Goal: Task Accomplishment & Management: Use online tool/utility

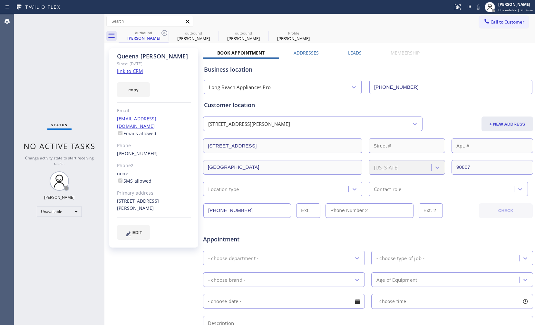
click at [503, 23] on span "Call to Customer" at bounding box center [508, 22] width 34 height 6
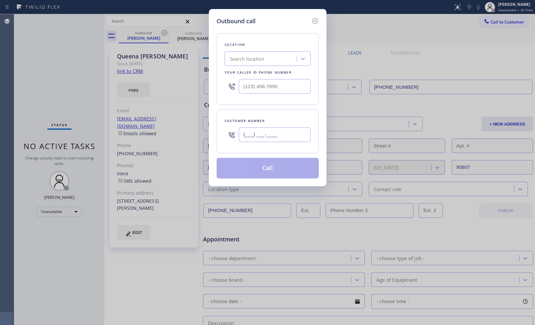
drag, startPoint x: 243, startPoint y: 136, endPoint x: 198, endPoint y: 136, distance: 45.1
click at [198, 136] on div "Outbound call Location Search location Your caller id phone number Customer num…" at bounding box center [267, 162] width 535 height 325
paste input "323) 828-6031"
type input "[PHONE_NUMBER]"
drag, startPoint x: 256, startPoint y: 83, endPoint x: 226, endPoint y: 83, distance: 30.0
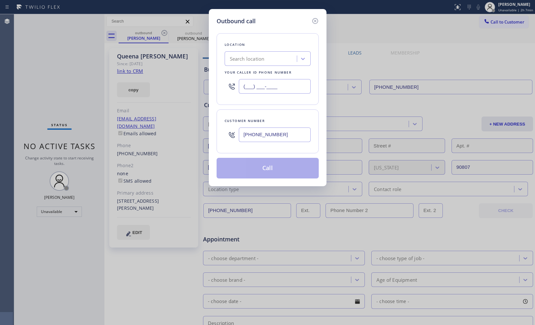
click at [227, 83] on div "(___) ___-____" at bounding box center [268, 86] width 86 height 21
paste input "818) 485-4532"
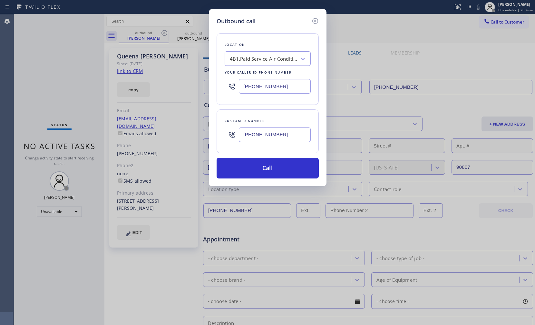
type input "[PHONE_NUMBER]"
click at [302, 114] on div "Customer number [PHONE_NUMBER]" at bounding box center [268, 131] width 102 height 44
click at [288, 168] on button "Call" at bounding box center [268, 168] width 102 height 21
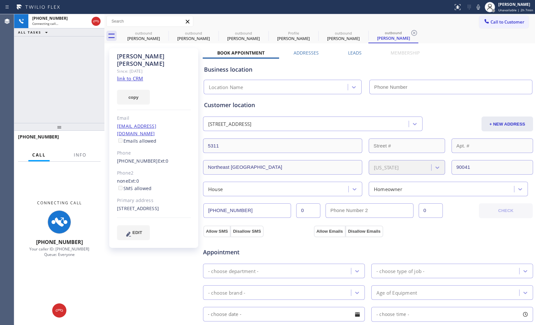
type input "[PHONE_NUMBER]"
drag, startPoint x: 97, startPoint y: 23, endPoint x: 103, endPoint y: 27, distance: 7.4
click at [97, 23] on icon at bounding box center [96, 21] width 8 height 8
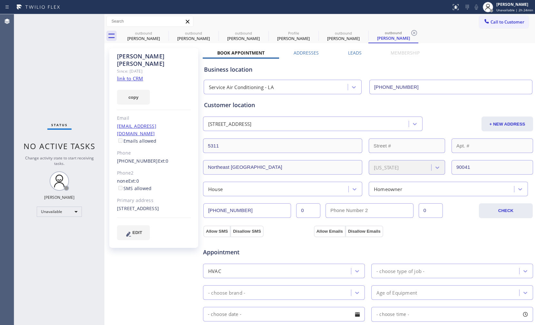
click at [109, 275] on div "[PERSON_NAME] Since: [DATE] link to CRM copy Email [EMAIL_ADDRESS][DOMAIN_NAME]…" at bounding box center [154, 260] width 97 height 431
